Goal: Obtain resource: Download file/media

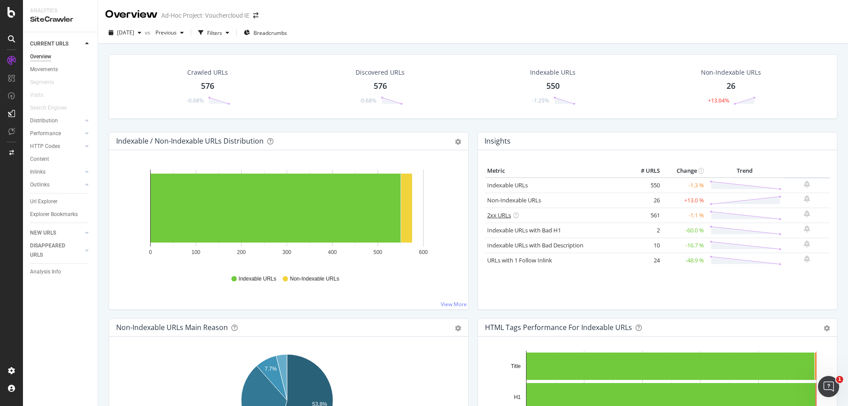
click at [495, 215] on link "2xx URLs" at bounding box center [499, 215] width 24 height 8
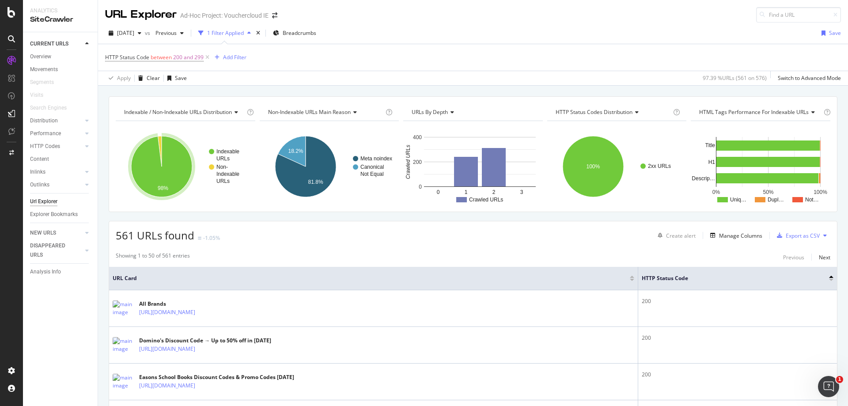
click at [155, 177] on icon "A chart." at bounding box center [161, 166] width 61 height 61
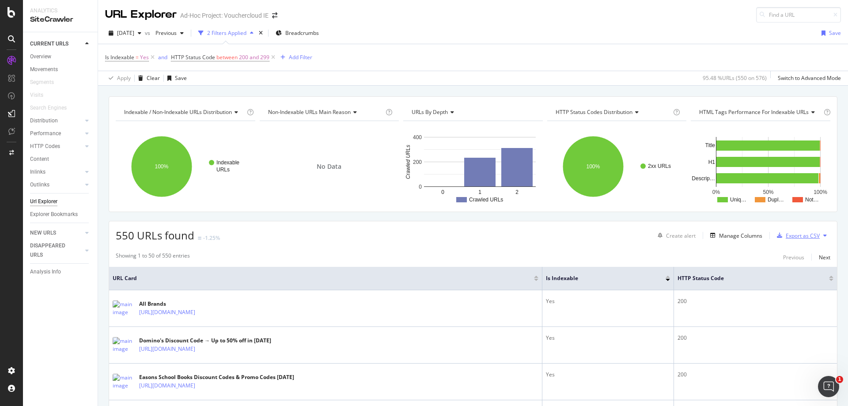
click at [797, 235] on div "Export as CSV" at bounding box center [803, 236] width 34 height 8
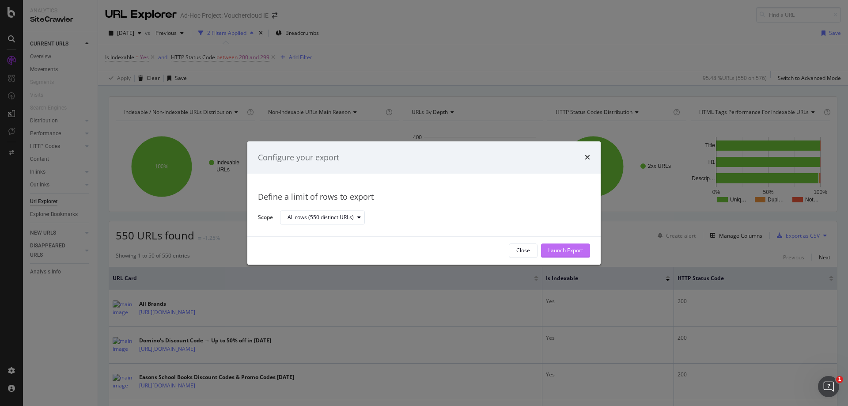
click at [565, 253] on div "Launch Export" at bounding box center [565, 251] width 35 height 8
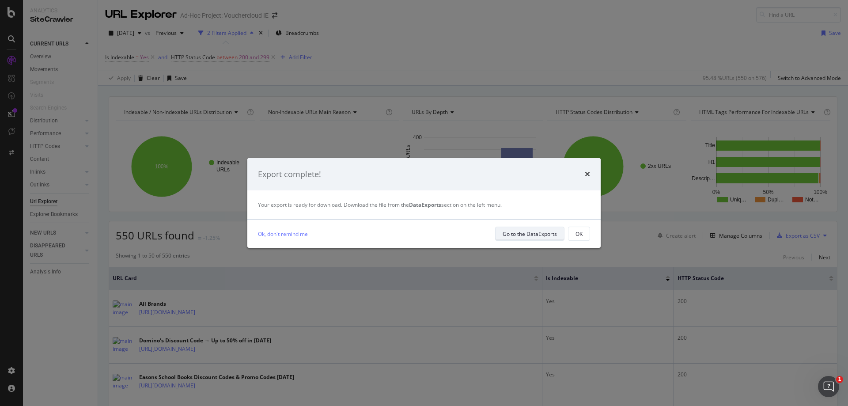
click at [513, 238] on div "Go to the DataExports" at bounding box center [530, 234] width 54 height 12
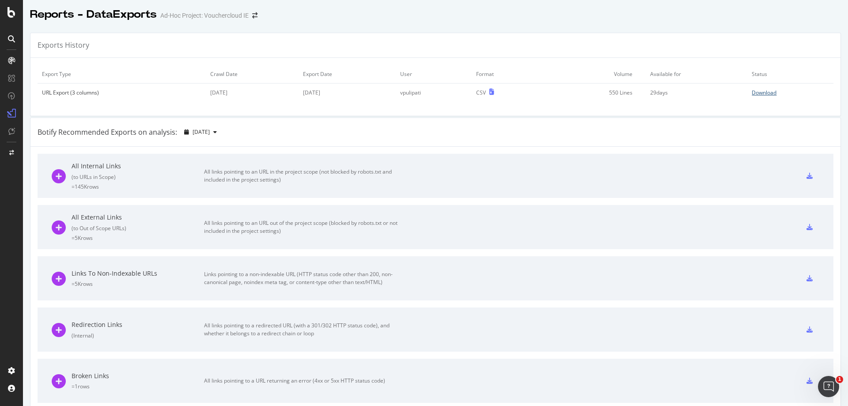
click at [752, 93] on div "Download" at bounding box center [764, 93] width 25 height 8
click at [45, 81] on div "SiteCrawler" at bounding box center [48, 83] width 31 height 9
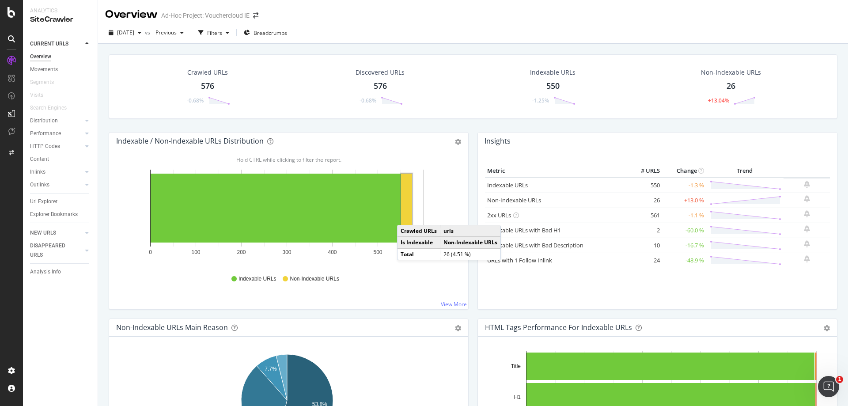
click at [406, 216] on rect "A chart." at bounding box center [406, 208] width 11 height 69
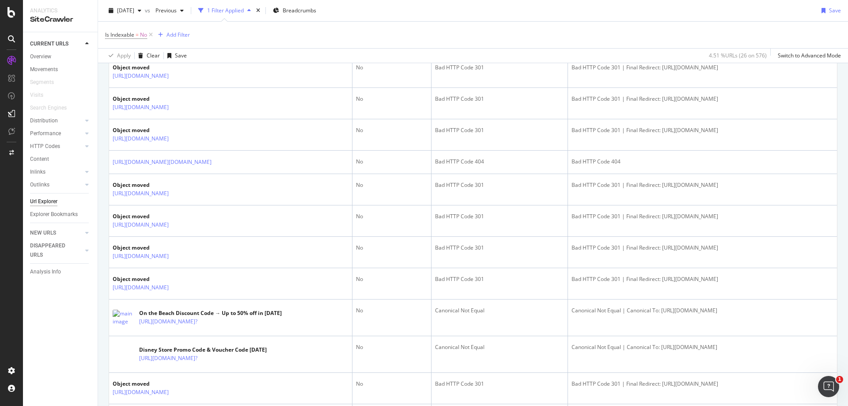
scroll to position [442, 0]
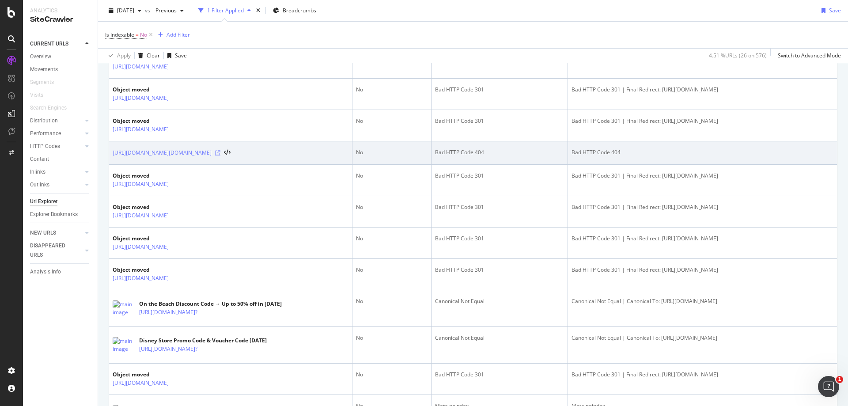
click at [220, 154] on icon at bounding box center [217, 152] width 5 height 5
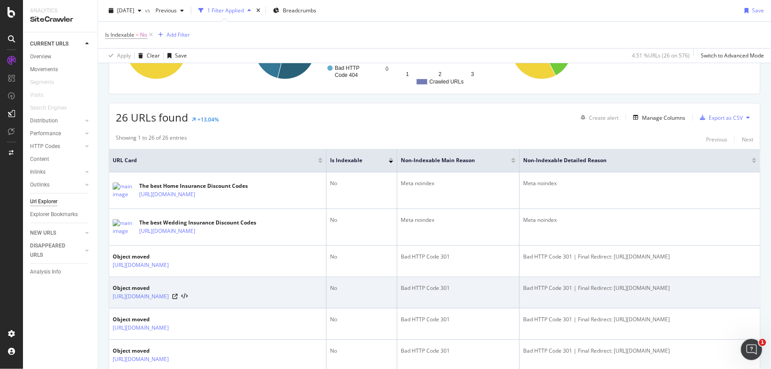
scroll to position [0, 0]
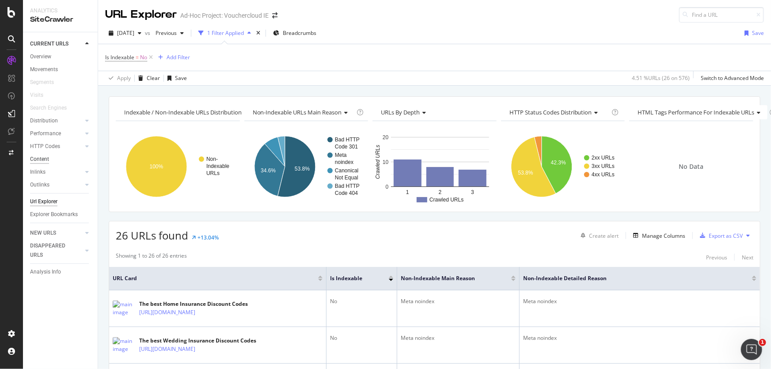
click at [40, 156] on div "Content" at bounding box center [39, 159] width 19 height 9
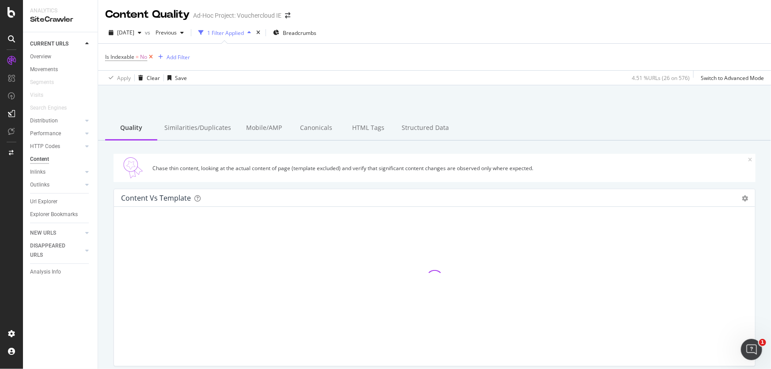
click at [153, 56] on icon at bounding box center [151, 57] width 8 height 9
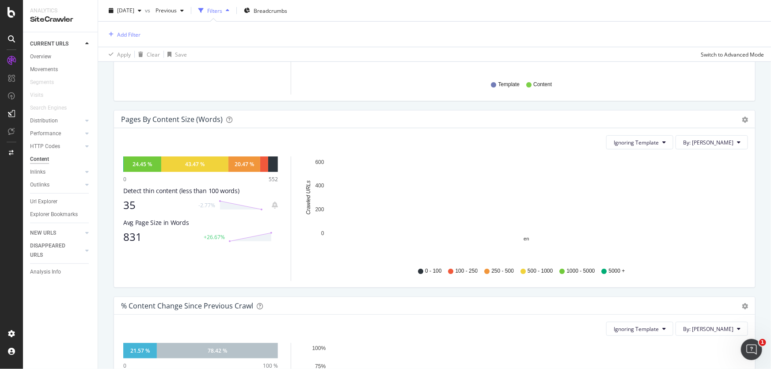
scroll to position [241, 0]
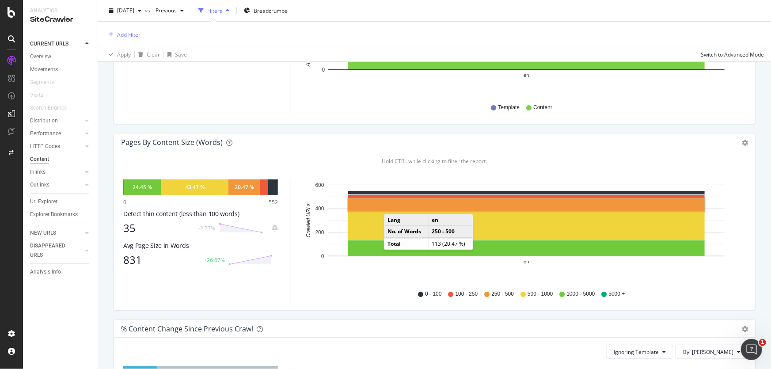
click at [393, 205] on rect "A chart." at bounding box center [526, 204] width 356 height 13
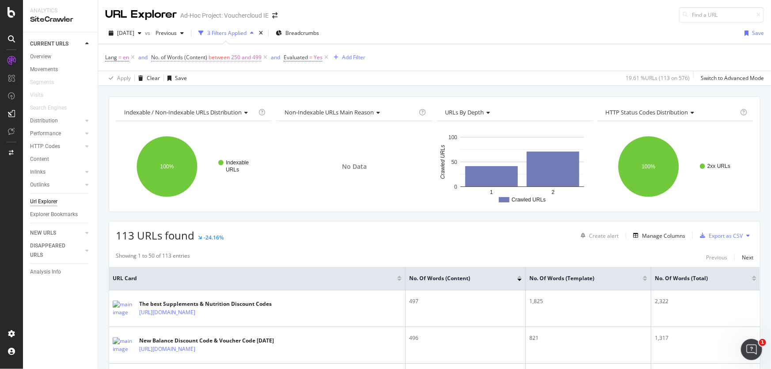
click at [236, 59] on span "250 and 499" at bounding box center [246, 57] width 30 height 12
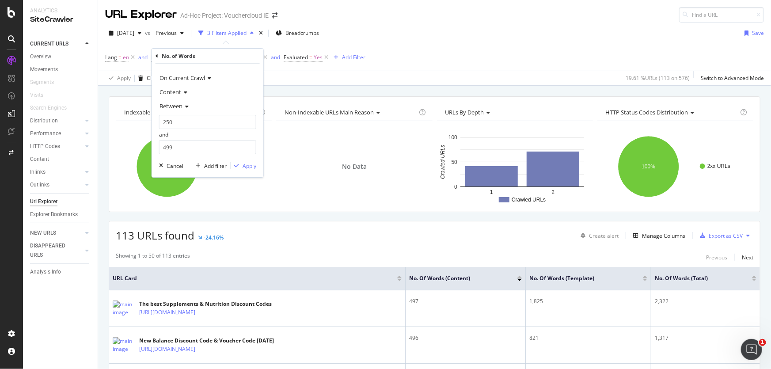
click at [179, 93] on span "Content" at bounding box center [170, 92] width 22 height 8
click at [177, 103] on span "Between" at bounding box center [170, 106] width 23 height 8
click at [182, 147] on span "Less than" at bounding box center [174, 148] width 23 height 8
click at [185, 126] on input "number" at bounding box center [207, 122] width 97 height 14
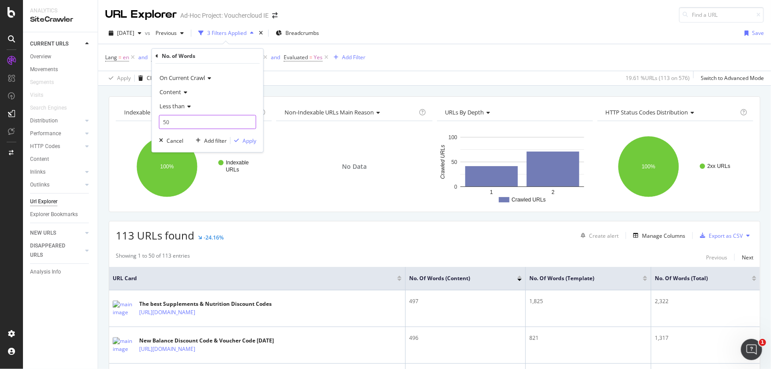
type input "5"
type input "300"
click at [239, 138] on div "button" at bounding box center [237, 140] width 12 height 5
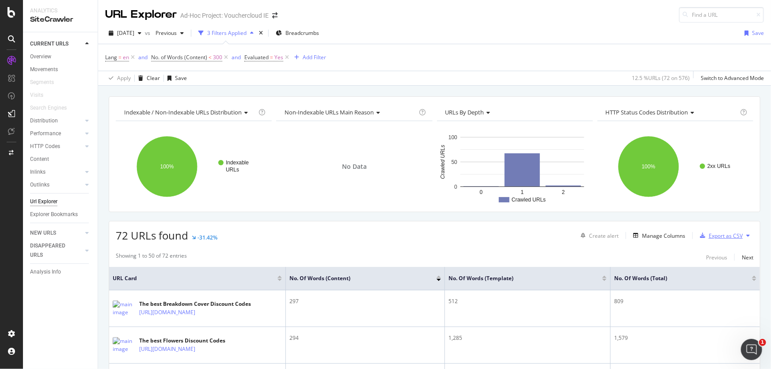
click at [724, 238] on div "Export as CSV" at bounding box center [726, 236] width 34 height 8
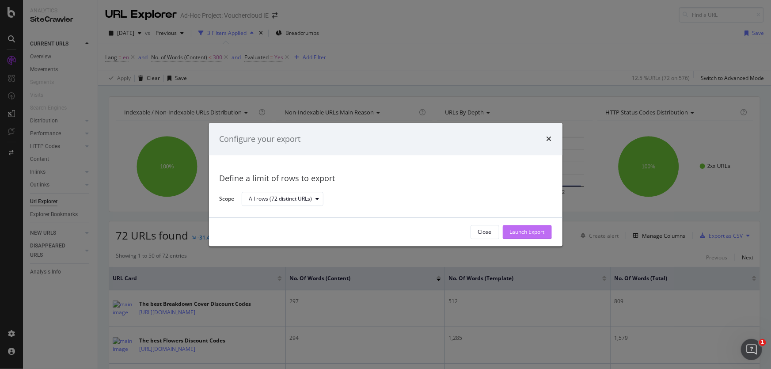
click at [524, 231] on div "Launch Export" at bounding box center [527, 232] width 35 height 8
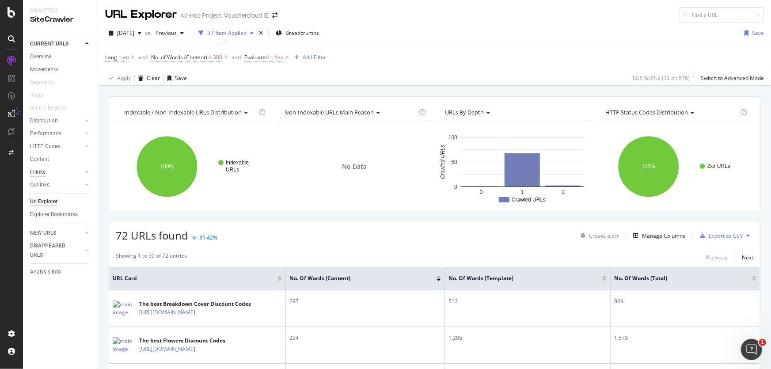
click at [39, 172] on div "Inlinks" at bounding box center [37, 171] width 15 height 9
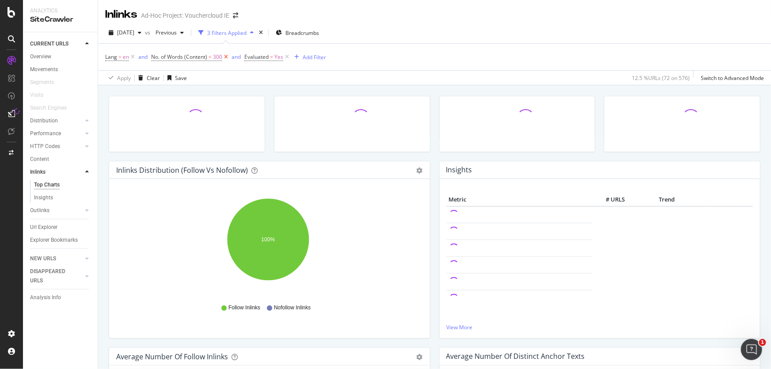
click at [225, 59] on icon at bounding box center [226, 57] width 8 height 9
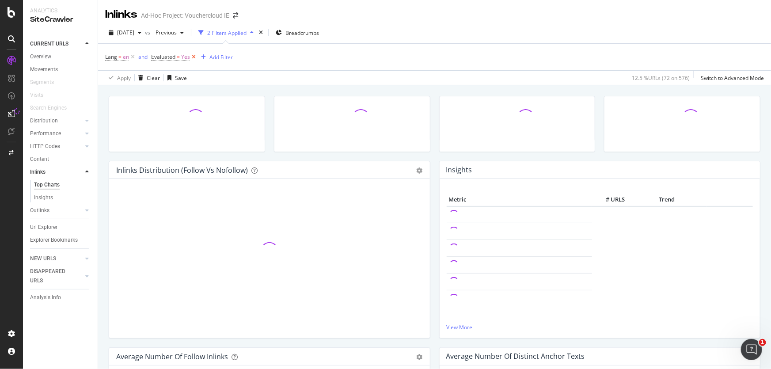
click at [193, 57] on icon at bounding box center [194, 57] width 8 height 9
click at [134, 57] on icon at bounding box center [133, 57] width 8 height 9
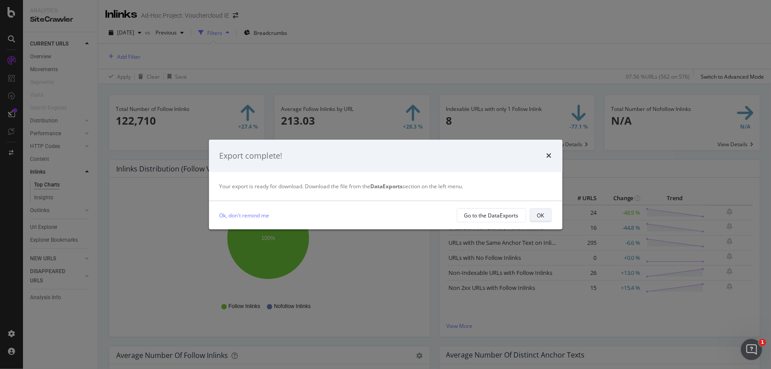
click at [542, 216] on div "OK" at bounding box center [540, 216] width 7 height 8
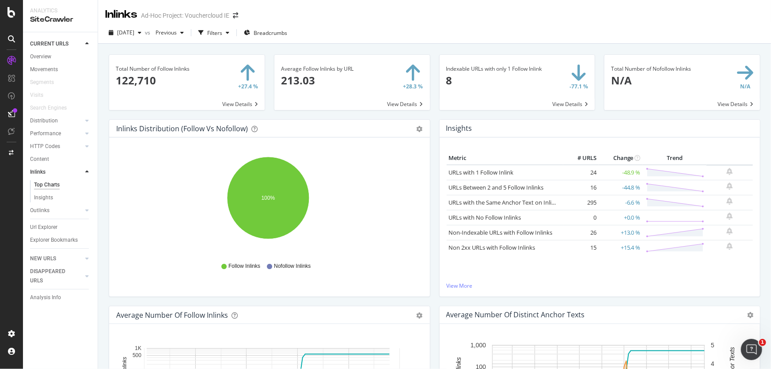
click at [503, 94] on span at bounding box center [517, 82] width 155 height 55
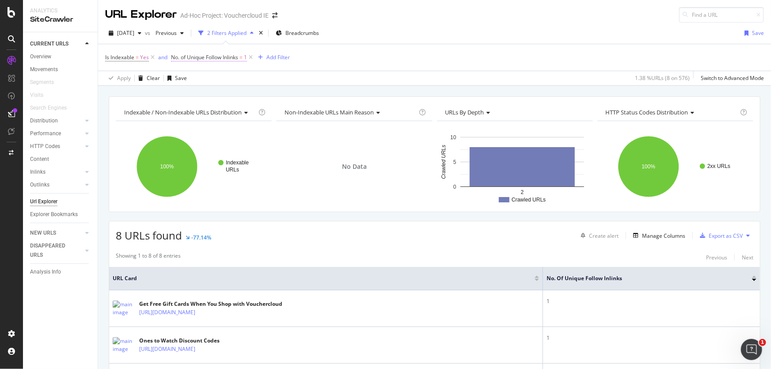
click at [241, 58] on span "=" at bounding box center [240, 57] width 3 height 8
click at [197, 107] on span "Equal to" at bounding box center [190, 106] width 22 height 8
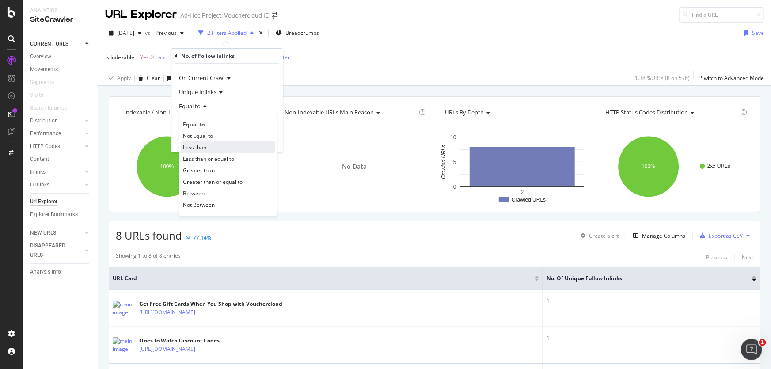
click at [209, 148] on div "Less than" at bounding box center [228, 146] width 95 height 11
click at [208, 127] on input "1" at bounding box center [226, 122] width 97 height 14
type input "5"
click at [269, 140] on div "Apply" at bounding box center [269, 141] width 14 height 8
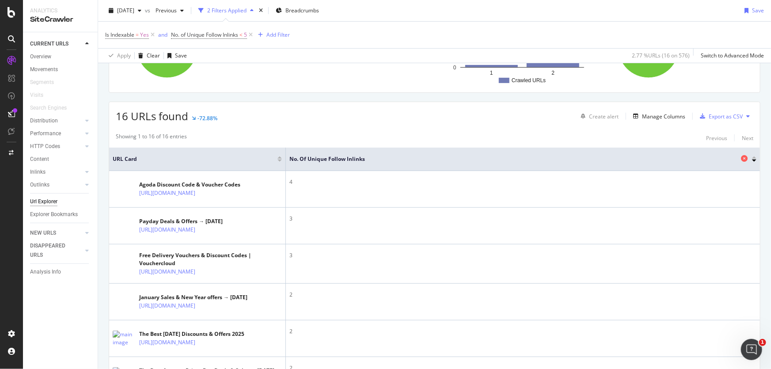
scroll to position [160, 0]
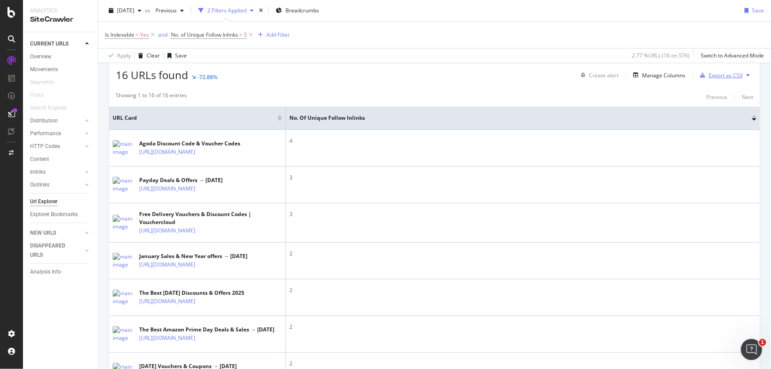
click at [722, 79] on div "Export as CSV" at bounding box center [726, 76] width 34 height 8
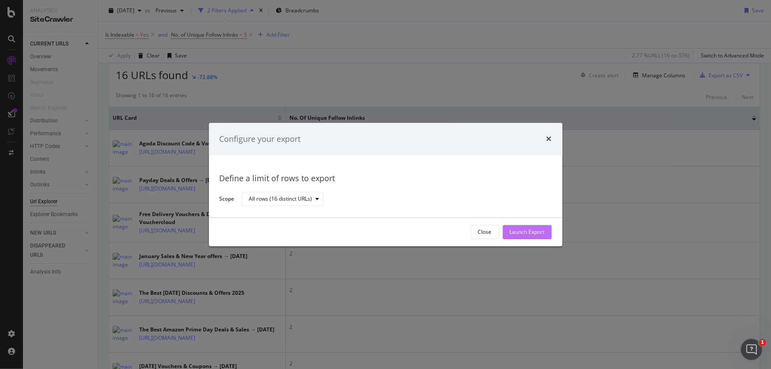
click at [516, 234] on div "Launch Export" at bounding box center [527, 232] width 35 height 8
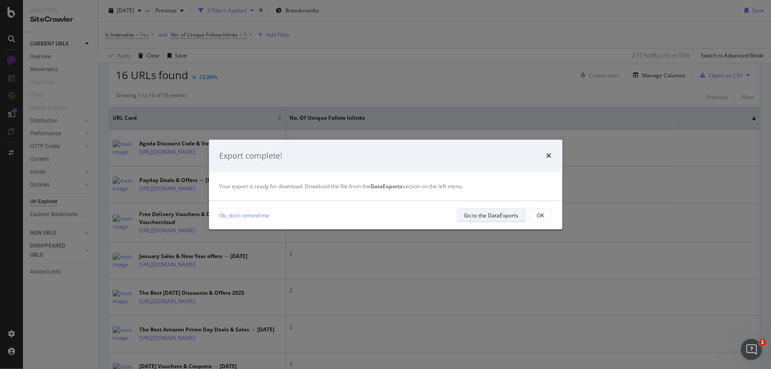
click at [525, 212] on button "Go to the DataExports" at bounding box center [491, 215] width 69 height 14
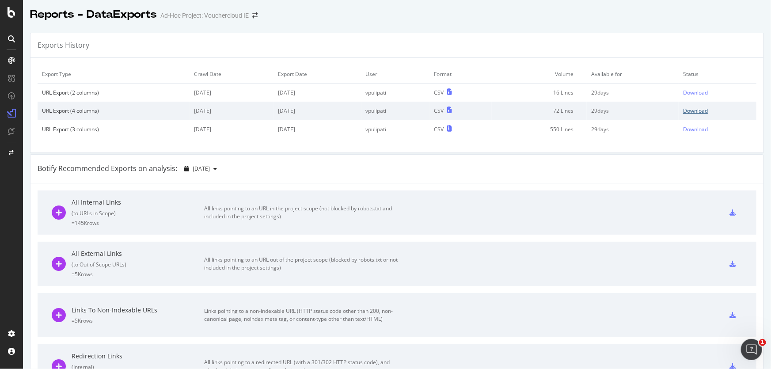
click at [686, 111] on div "Download" at bounding box center [695, 111] width 25 height 8
click at [683, 93] on div "Download" at bounding box center [695, 93] width 25 height 8
